Goal: Contribute content

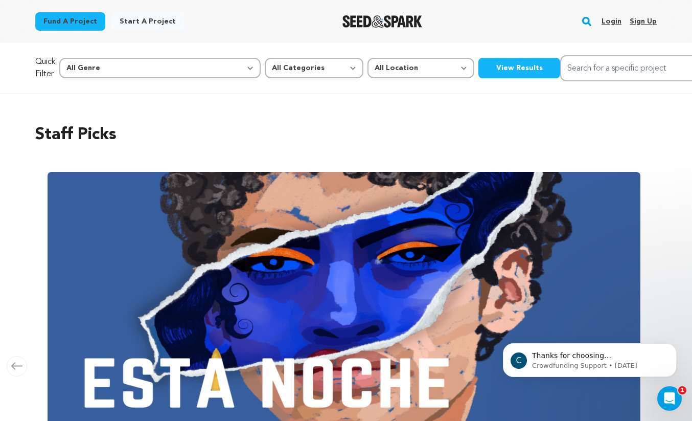
click at [616, 22] on link "Login" at bounding box center [612, 21] width 20 height 16
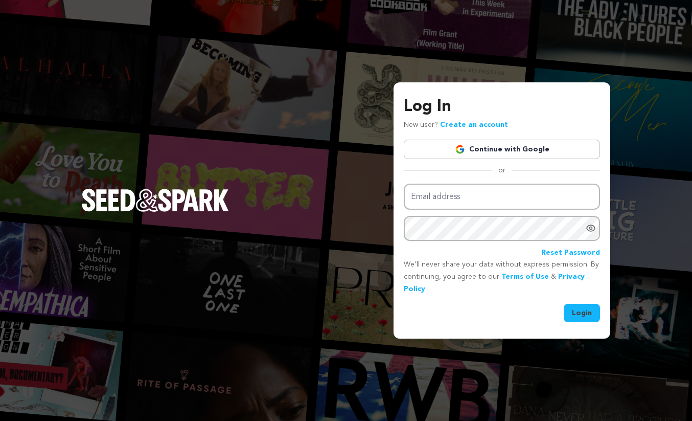
click at [487, 146] on link "Continue with Google" at bounding box center [502, 149] width 196 height 19
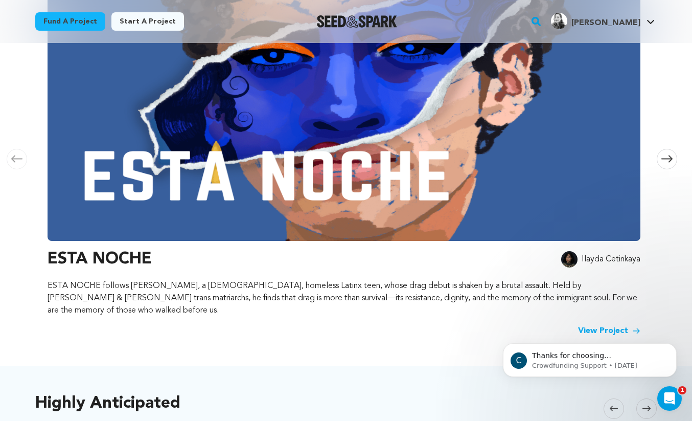
scroll to position [157, 0]
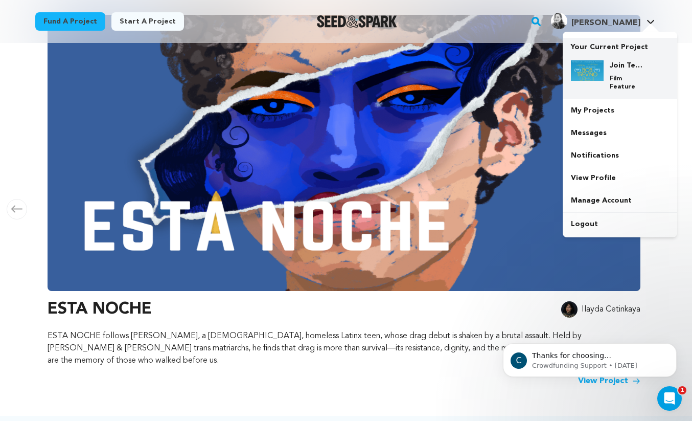
click at [591, 68] on img at bounding box center [587, 70] width 33 height 20
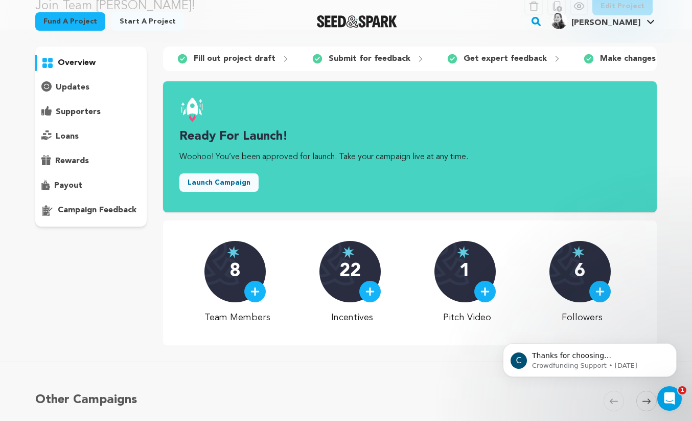
scroll to position [50, 0]
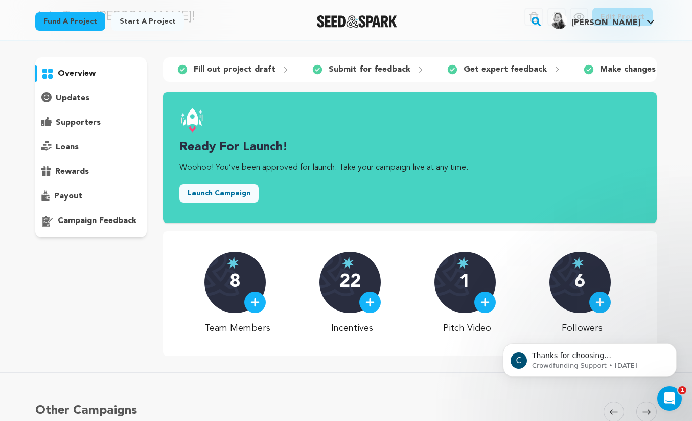
click at [76, 71] on p "overview" at bounding box center [77, 73] width 38 height 12
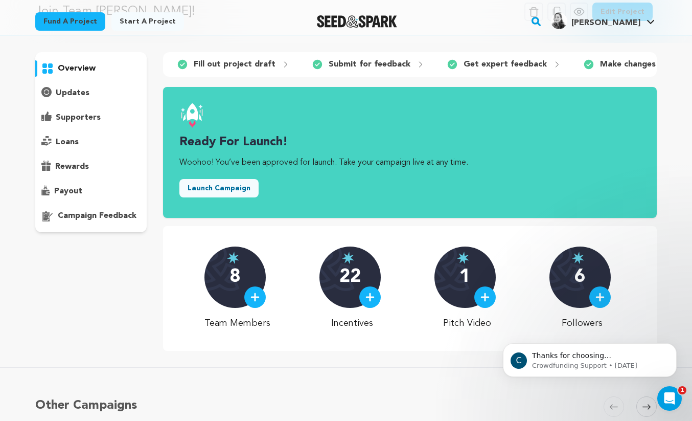
scroll to position [47, 0]
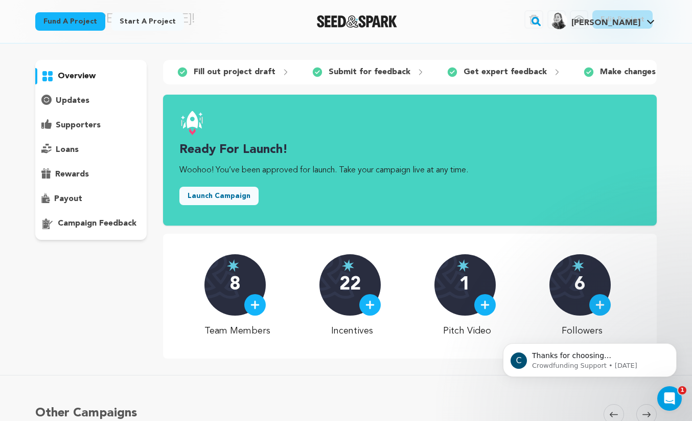
click at [650, 18] on link "Etta G. Etta G." at bounding box center [603, 20] width 108 height 18
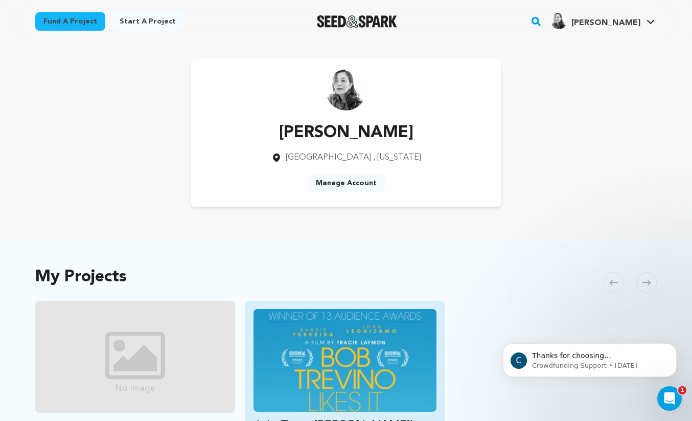
click at [368, 323] on img "Fund Join Team Trevino!" at bounding box center [346, 360] width 184 height 103
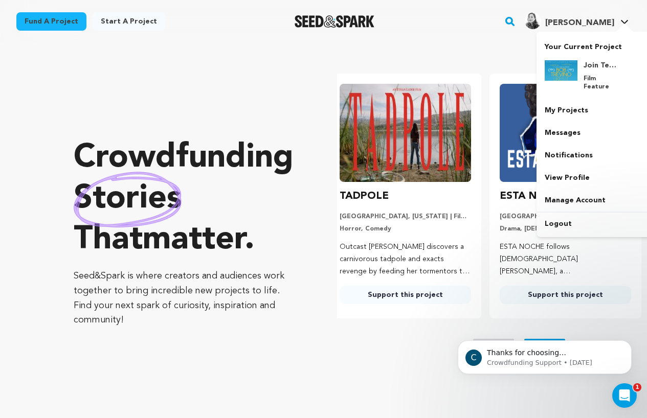
scroll to position [0, 168]
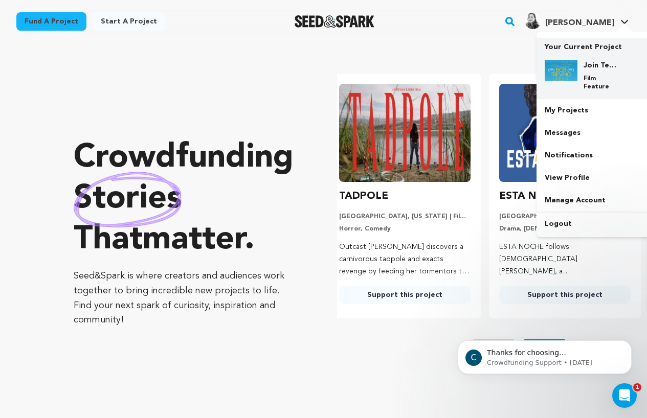
click at [568, 66] on img at bounding box center [561, 70] width 33 height 20
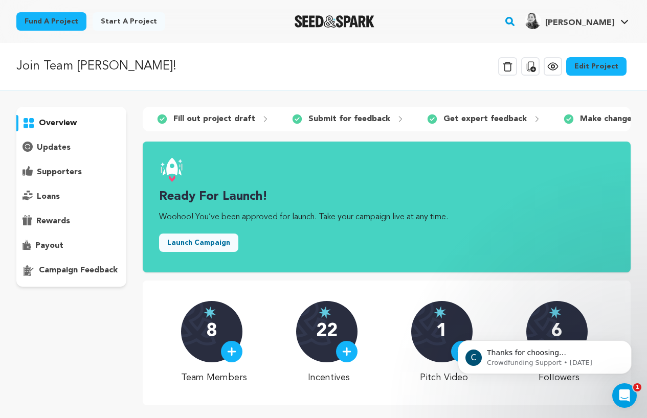
click at [606, 64] on link "Edit Project" at bounding box center [596, 66] width 60 height 18
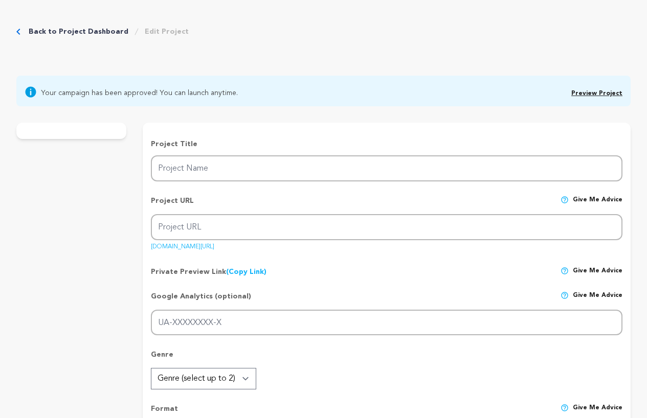
type input "Join Team [PERSON_NAME]!"
type input "teamtrevino"
type input "A lost young woman searches for her estranged father and meets a stranger with …"
type textarea "When lonely 20-something [PERSON_NAME] accidentally befriends a stranger online…"
type textarea "[PERSON_NAME] LIKES IT is a little indie that defied the odds, winning awards a…"
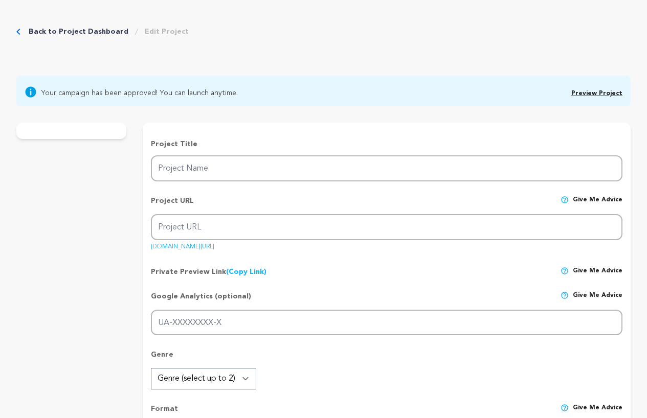
type textarea "[PERSON_NAME] Likes It, Two Joysticks and a Couch, Ghosted, Matched, Seduced: I…"
radio input "true"
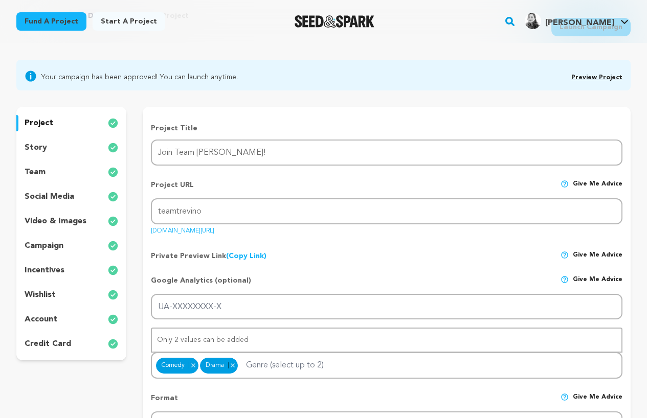
scroll to position [60, 0]
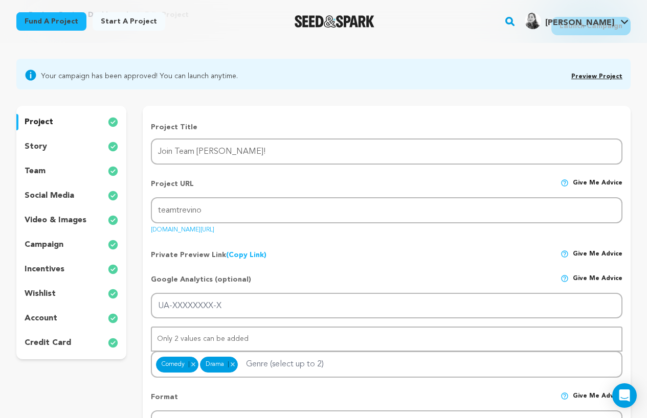
click at [43, 172] on p "team" at bounding box center [35, 171] width 21 height 12
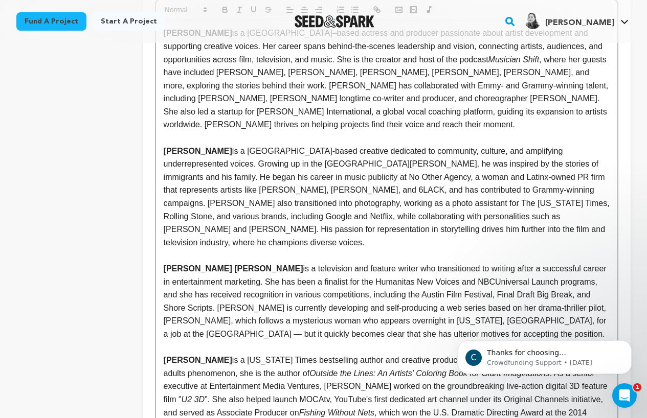
scroll to position [604, 0]
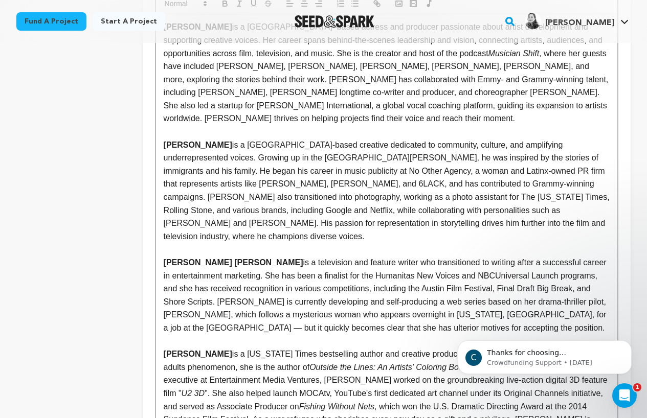
click at [435, 269] on p "[PERSON_NAME] [PERSON_NAME] is a television and feature writer who transitioned…" at bounding box center [387, 295] width 446 height 79
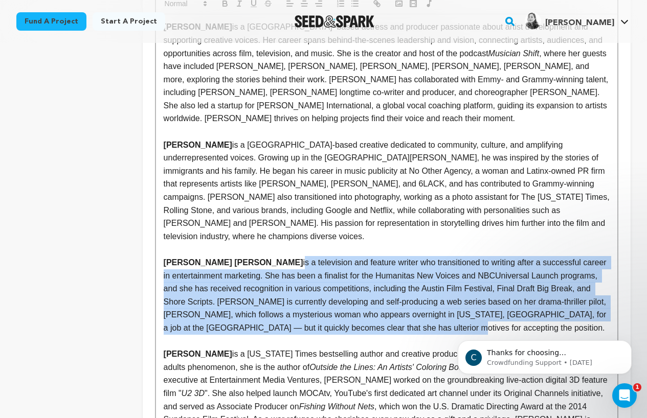
drag, startPoint x: 435, startPoint y: 272, endPoint x: 221, endPoint y: 207, distance: 223.4
click at [221, 256] on p "[PERSON_NAME] [PERSON_NAME] is a television and feature writer who transitioned…" at bounding box center [387, 295] width 446 height 79
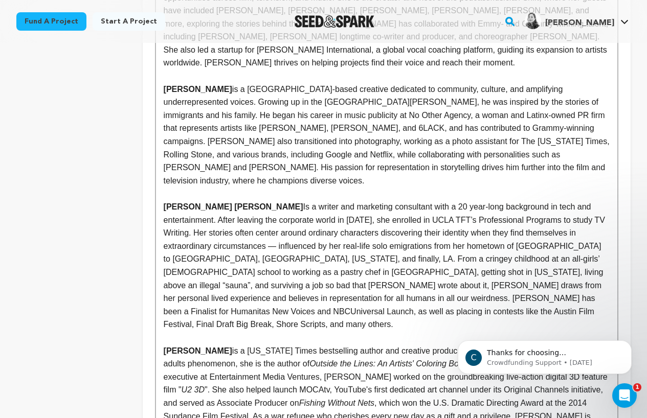
scroll to position [670, 0]
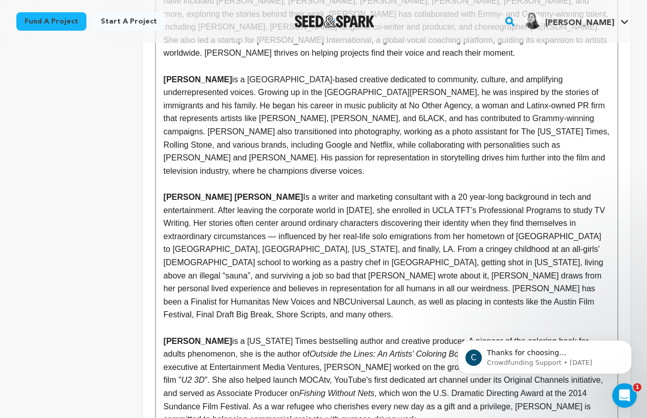
click at [224, 191] on p "[PERSON_NAME] [PERSON_NAME] Is a writer and marketing consultant with a 20 year…" at bounding box center [387, 256] width 446 height 131
drag, startPoint x: 313, startPoint y: 167, endPoint x: 445, endPoint y: 168, distance: 131.9
click at [445, 191] on p "[PERSON_NAME] [PERSON_NAME] is a writer and marketing consultant with a 20 year…" at bounding box center [387, 256] width 446 height 131
click at [522, 200] on p "[PERSON_NAME] [PERSON_NAME] is a writer and marketing consultant with a 20 year…" at bounding box center [387, 256] width 446 height 131
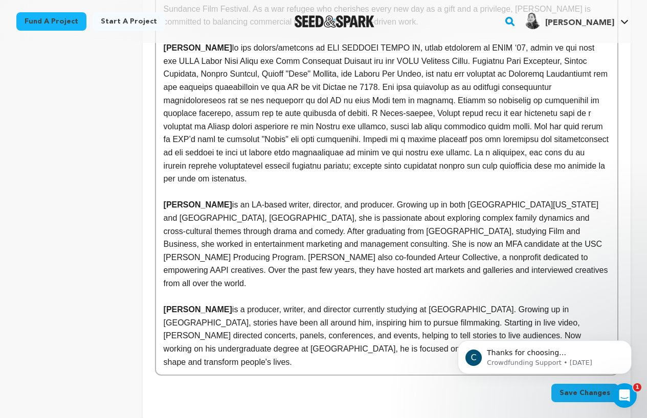
scroll to position [1120, 0]
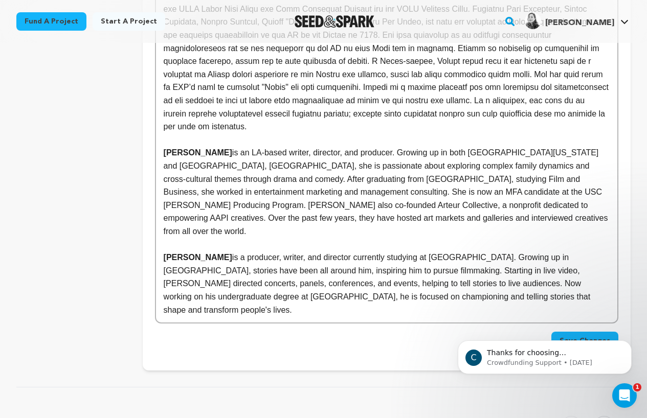
click at [600, 332] on button "Save Changes" at bounding box center [584, 341] width 67 height 18
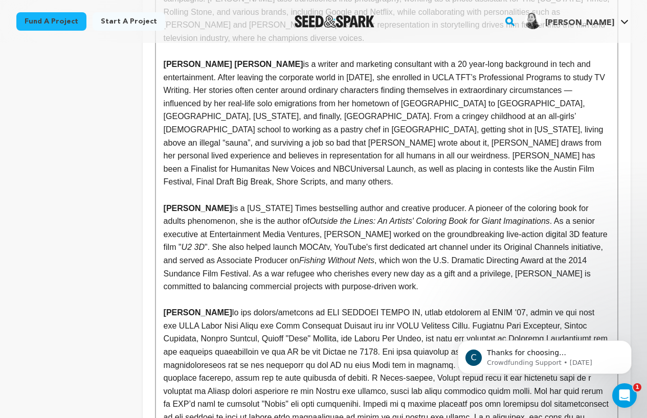
scroll to position [803, 0]
